Goal: Find specific page/section: Find specific page/section

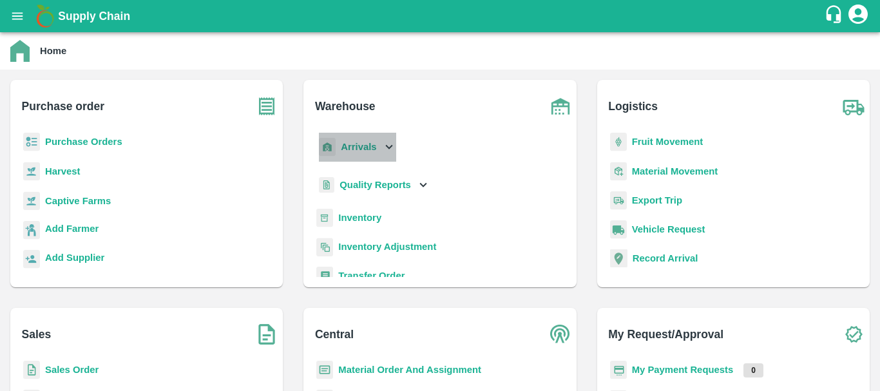
click at [356, 150] on b "Arrivals" at bounding box center [358, 147] width 35 height 10
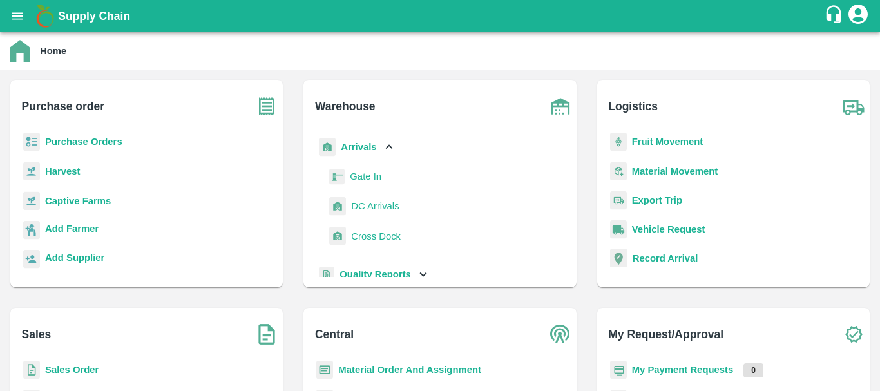
click at [381, 213] on span "DC Arrivals" at bounding box center [375, 206] width 48 height 14
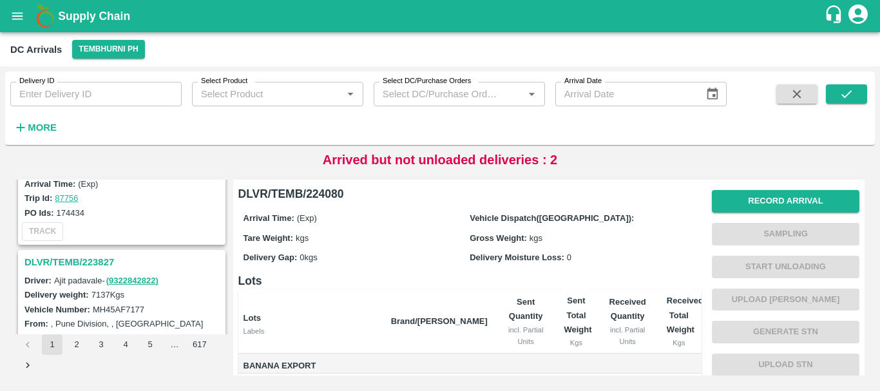
scroll to position [4059, 0]
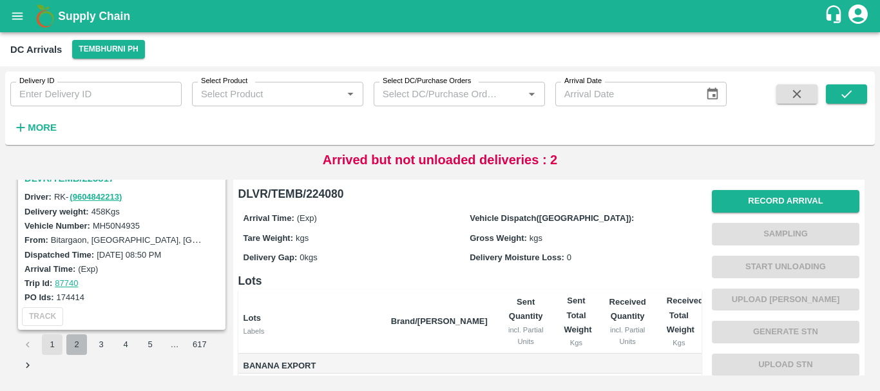
click at [84, 341] on button "2" at bounding box center [76, 344] width 21 height 21
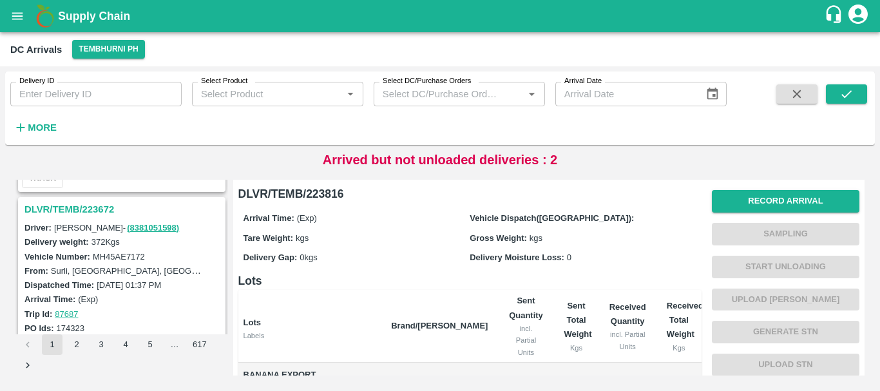
scroll to position [2008, 0]
click at [75, 213] on h3 "DLVR/TEMB/223672" at bounding box center [123, 210] width 198 height 17
